Goal: Task Accomplishment & Management: Manage account settings

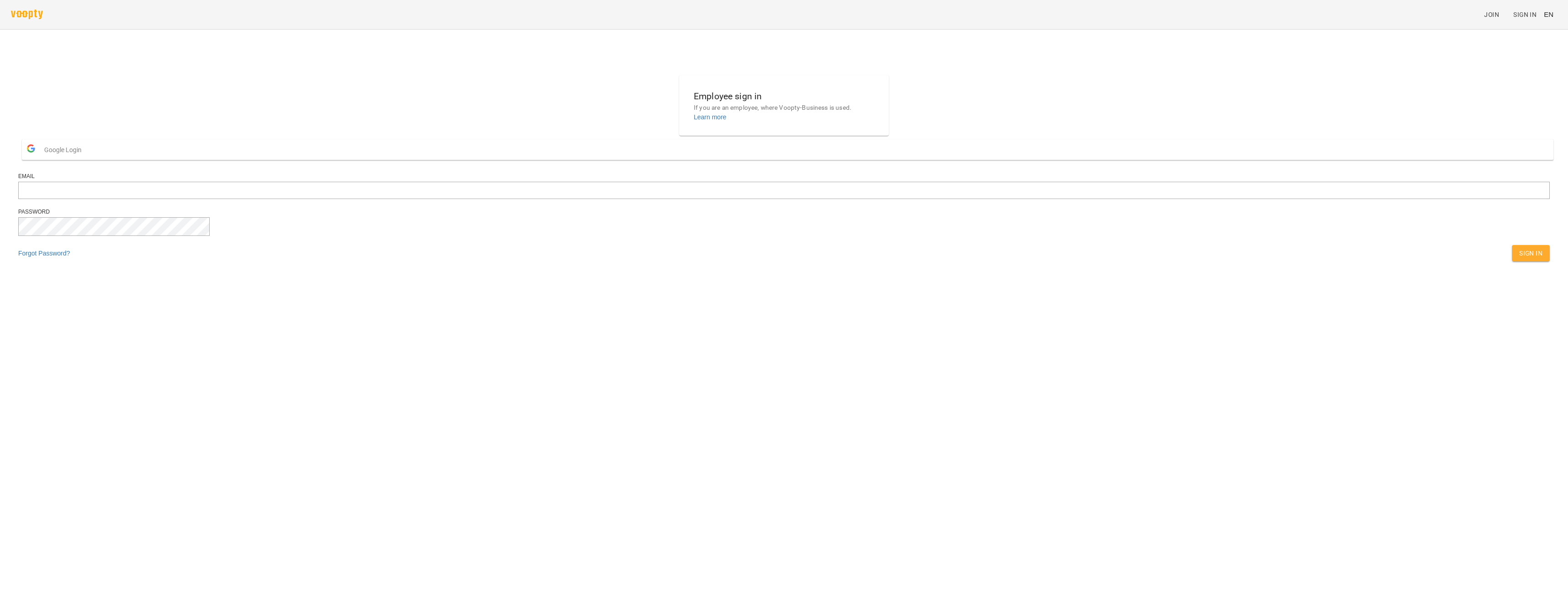
click at [86, 159] on span "Google Login" at bounding box center [65, 149] width 42 height 19
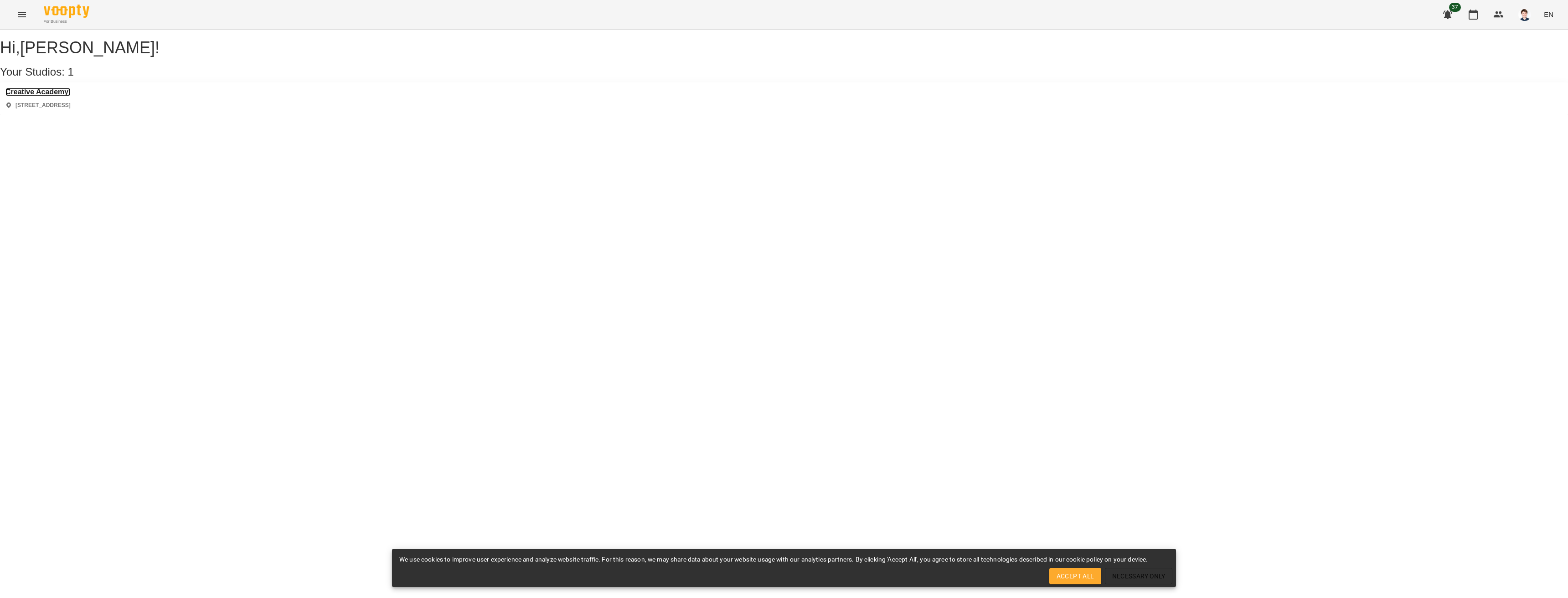
click at [66, 96] on h3 "Creative Academy" at bounding box center [37, 92] width 65 height 8
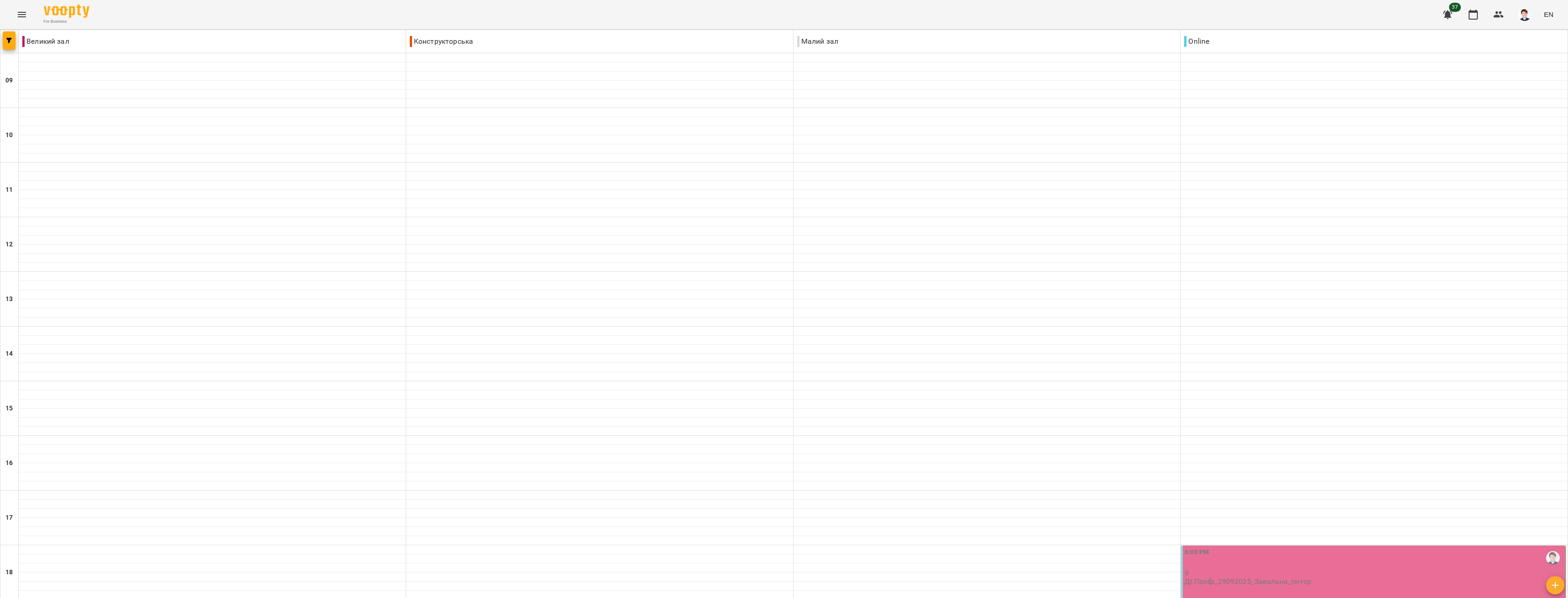
click at [1253, 570] on p "9" at bounding box center [1374, 573] width 379 height 8
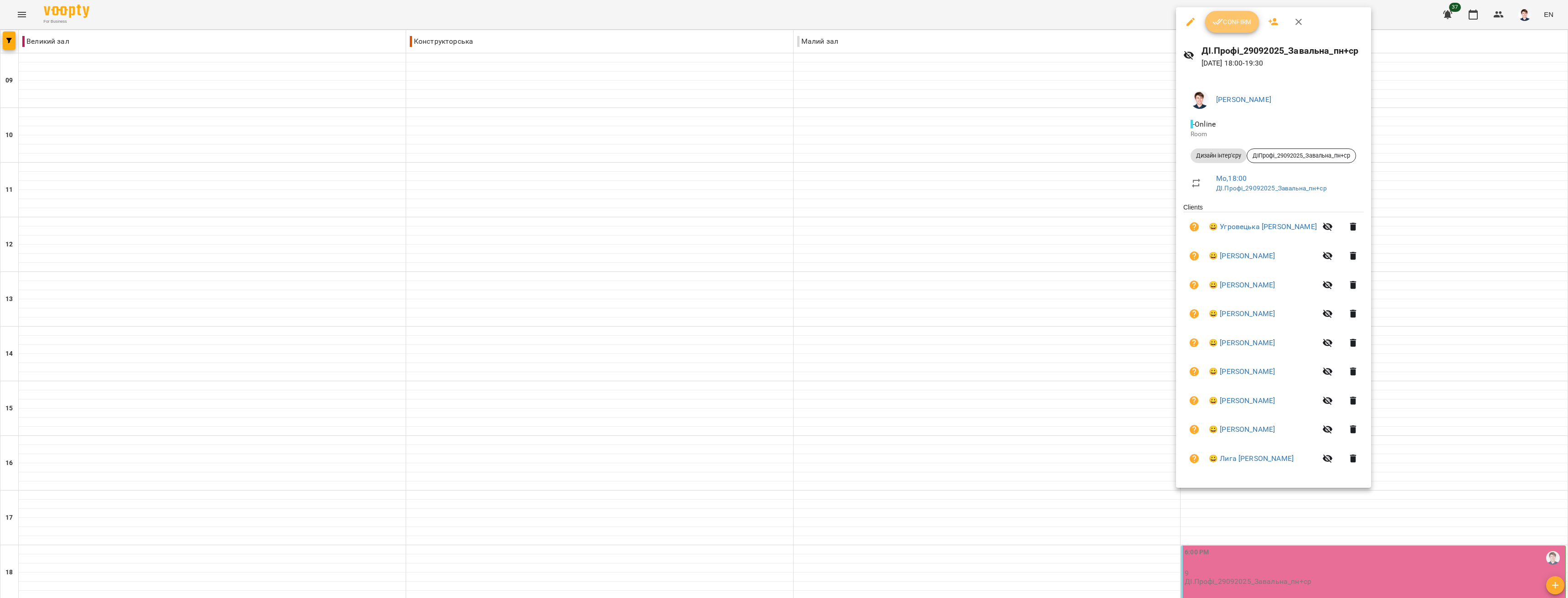
drag, startPoint x: 1243, startPoint y: 22, endPoint x: 1263, endPoint y: 64, distance: 46.5
click at [1242, 22] on span "Confirm" at bounding box center [1232, 21] width 39 height 11
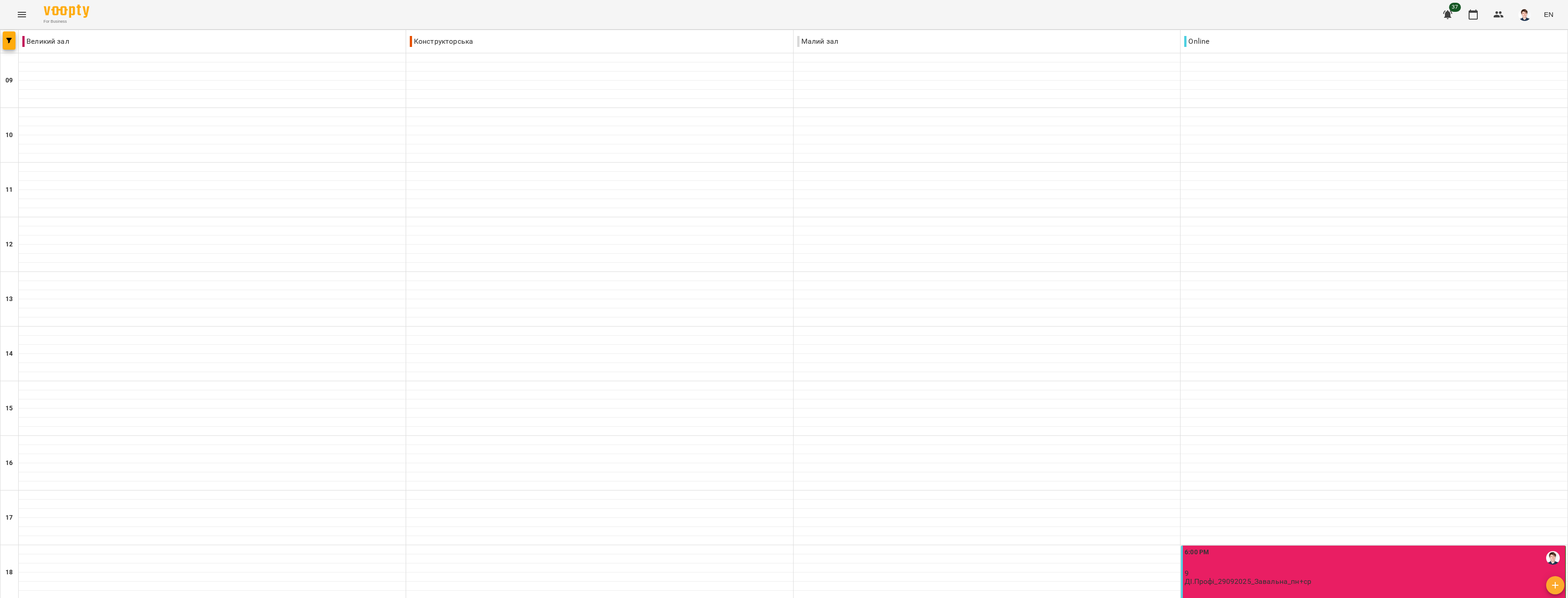
scroll to position [227, 0]
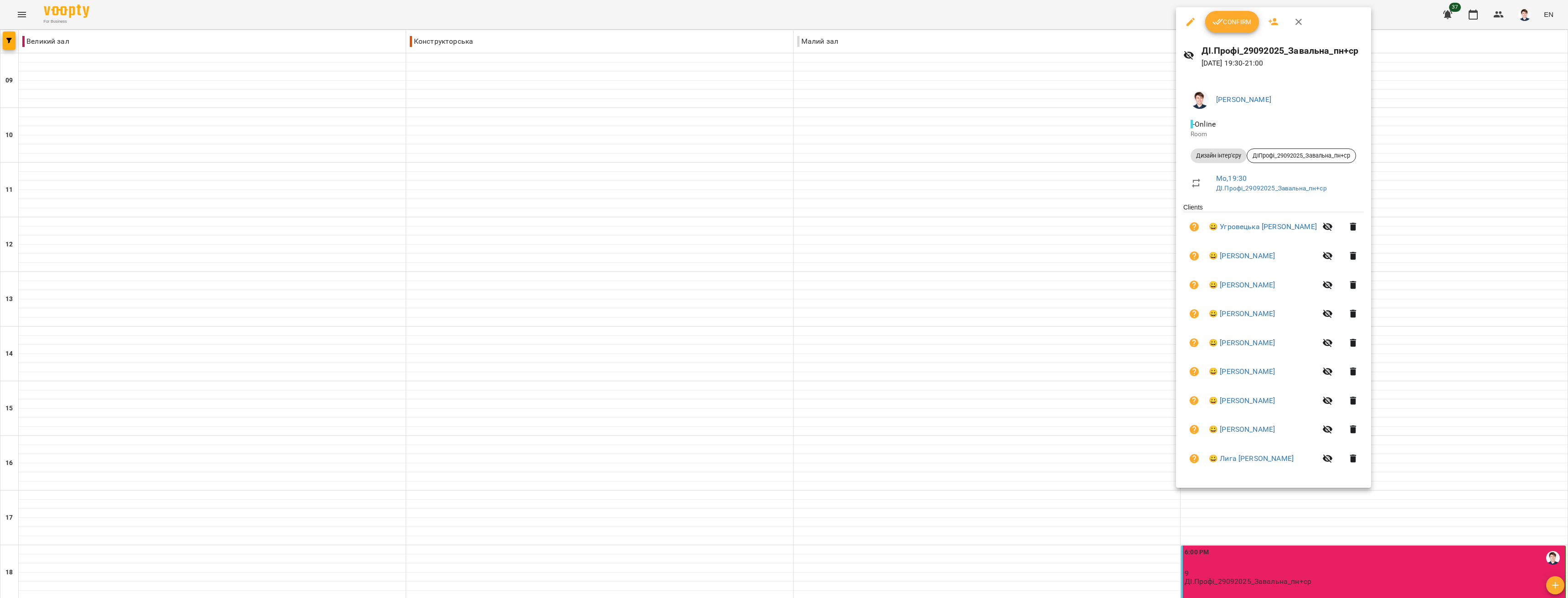
click at [1237, 19] on span "Confirm" at bounding box center [1232, 21] width 39 height 11
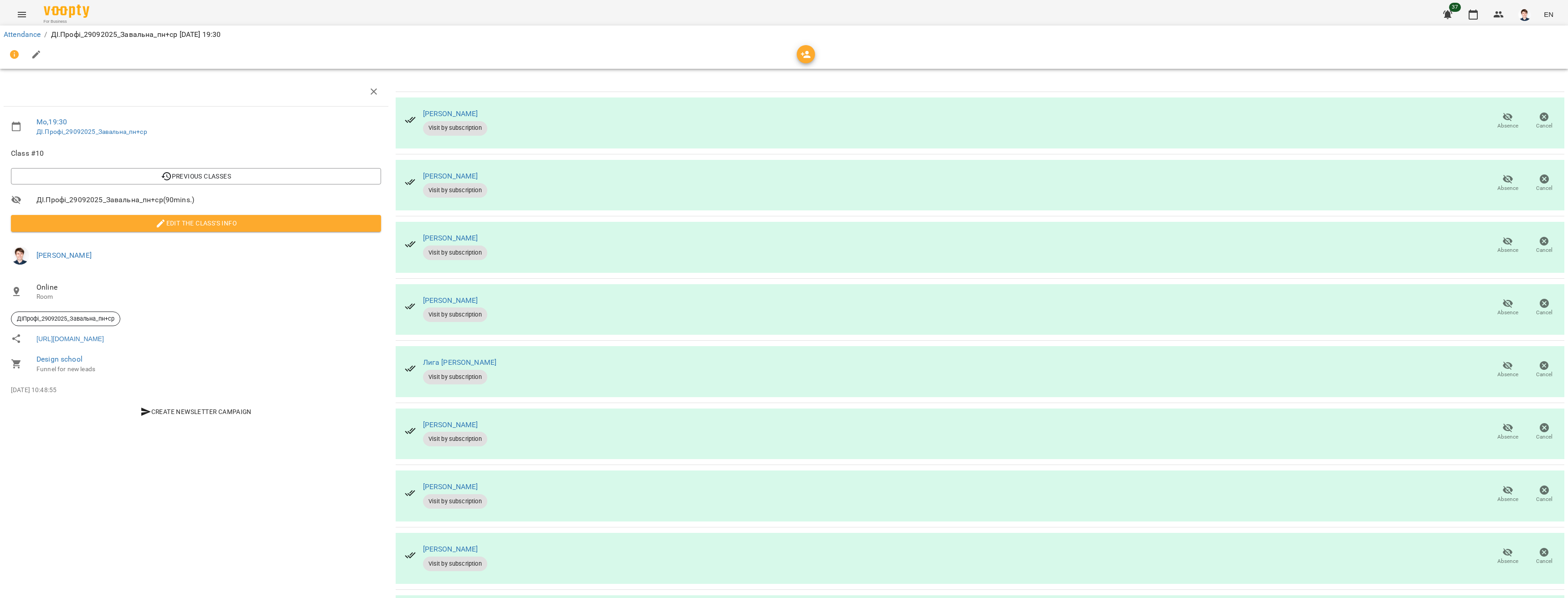
scroll to position [72, 0]
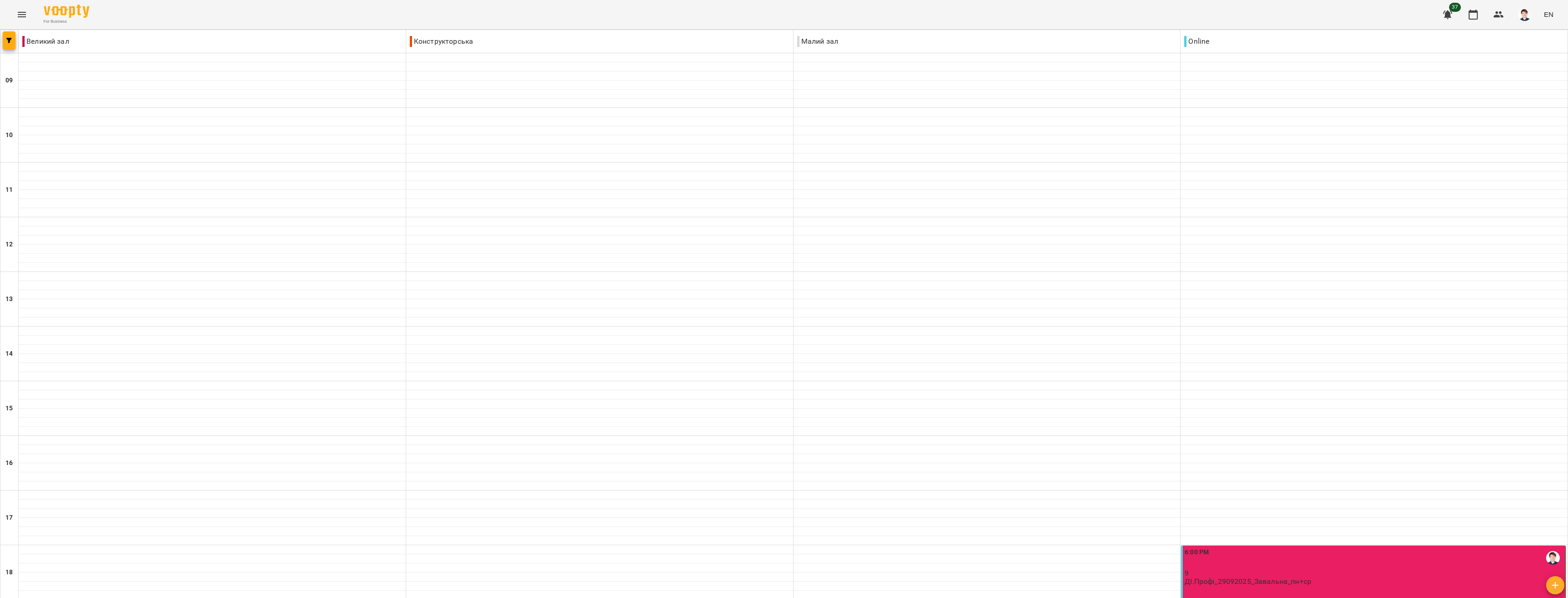
scroll to position [227, 0]
